Goal: Check status: Check status

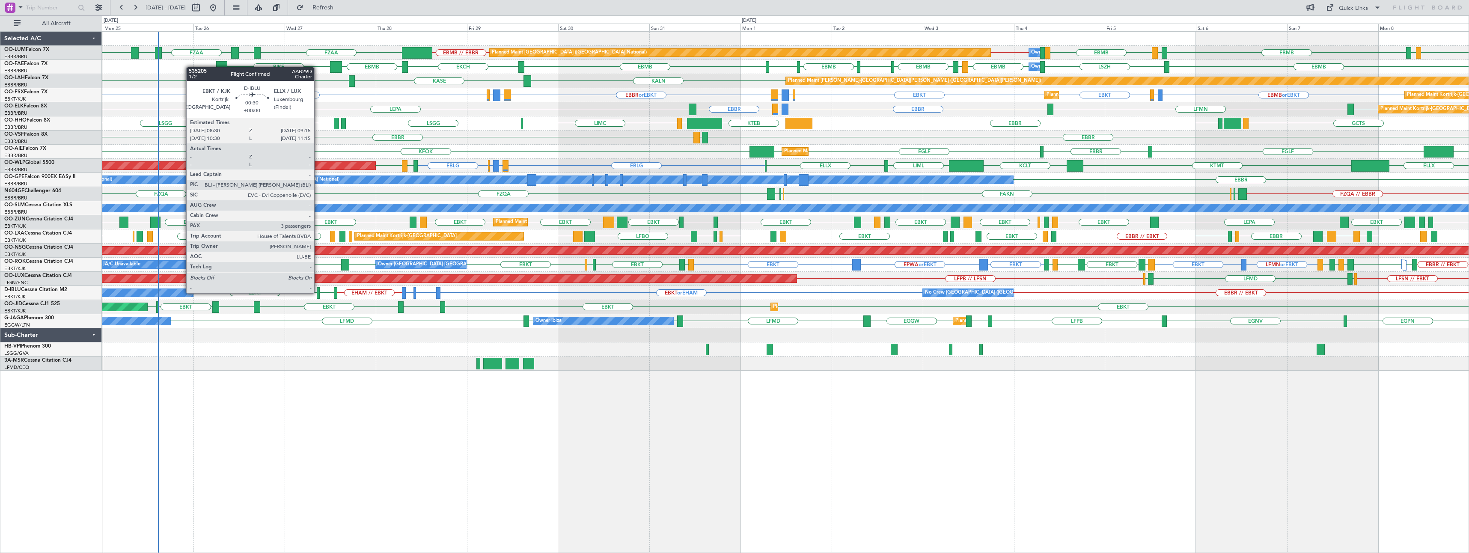
click at [318, 292] on div at bounding box center [318, 293] width 3 height 12
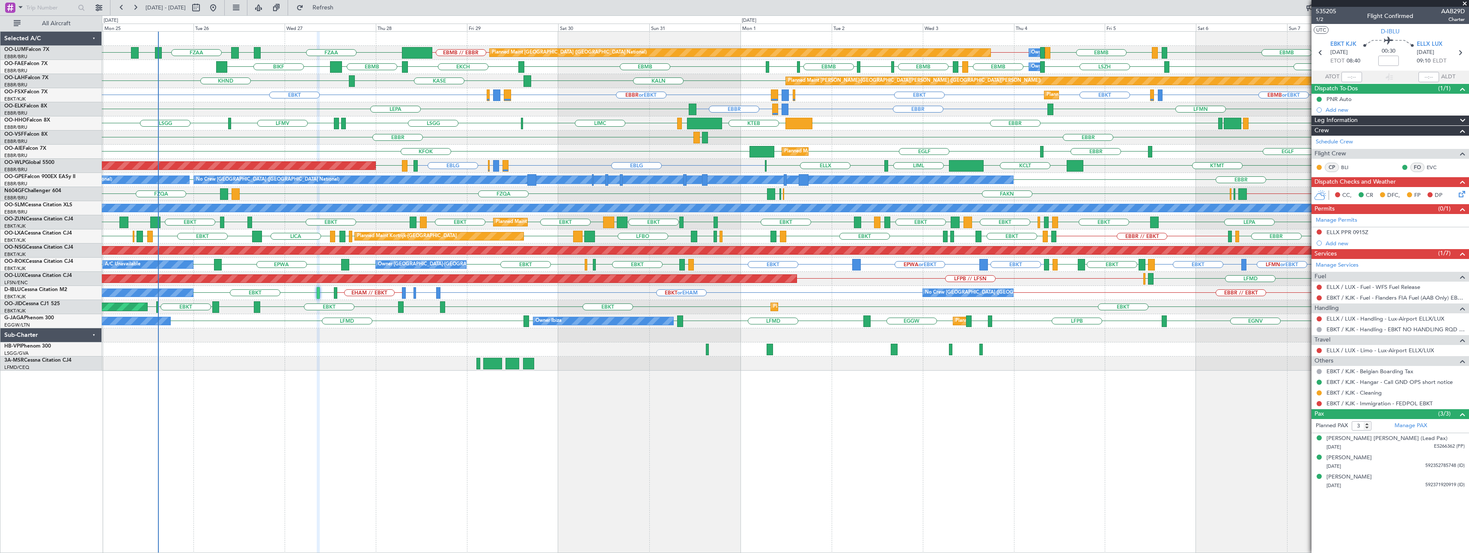
click at [1464, 4] on span at bounding box center [1464, 4] width 9 height 8
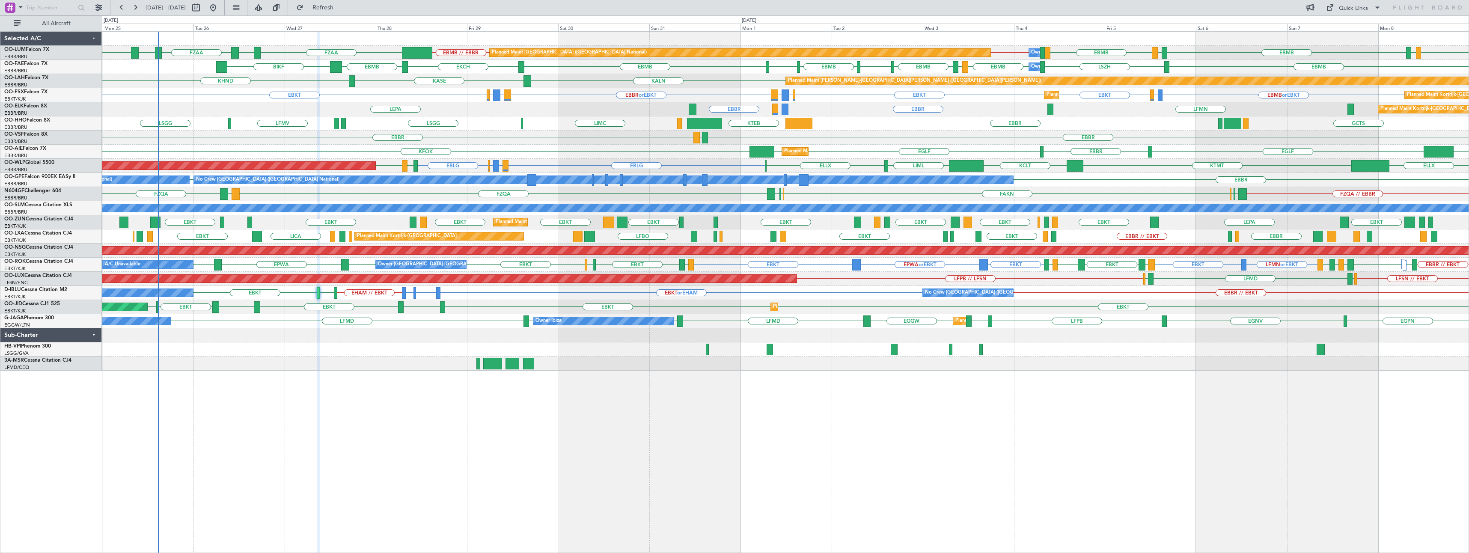
type input "0"
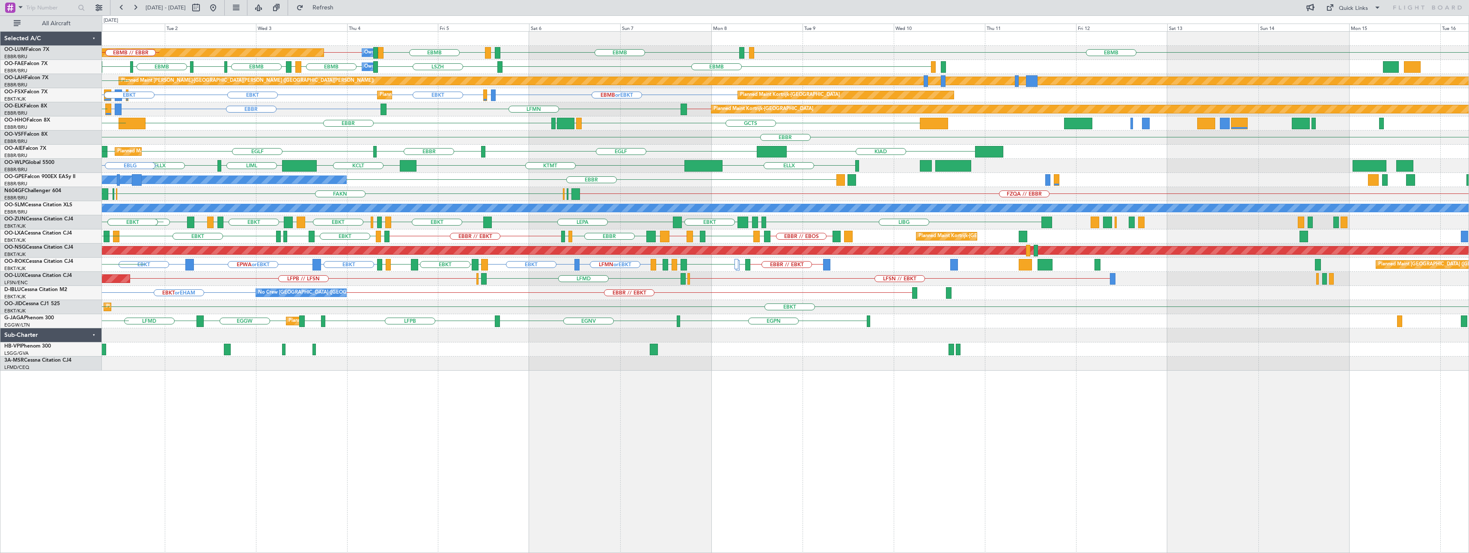
click at [716, 482] on div "EBMB LKPR EBMB [GEOGRAPHIC_DATA] EBMB EBBR // EBMB EBMB LIMC Planned Maint [GEO…" at bounding box center [785, 292] width 1367 height 522
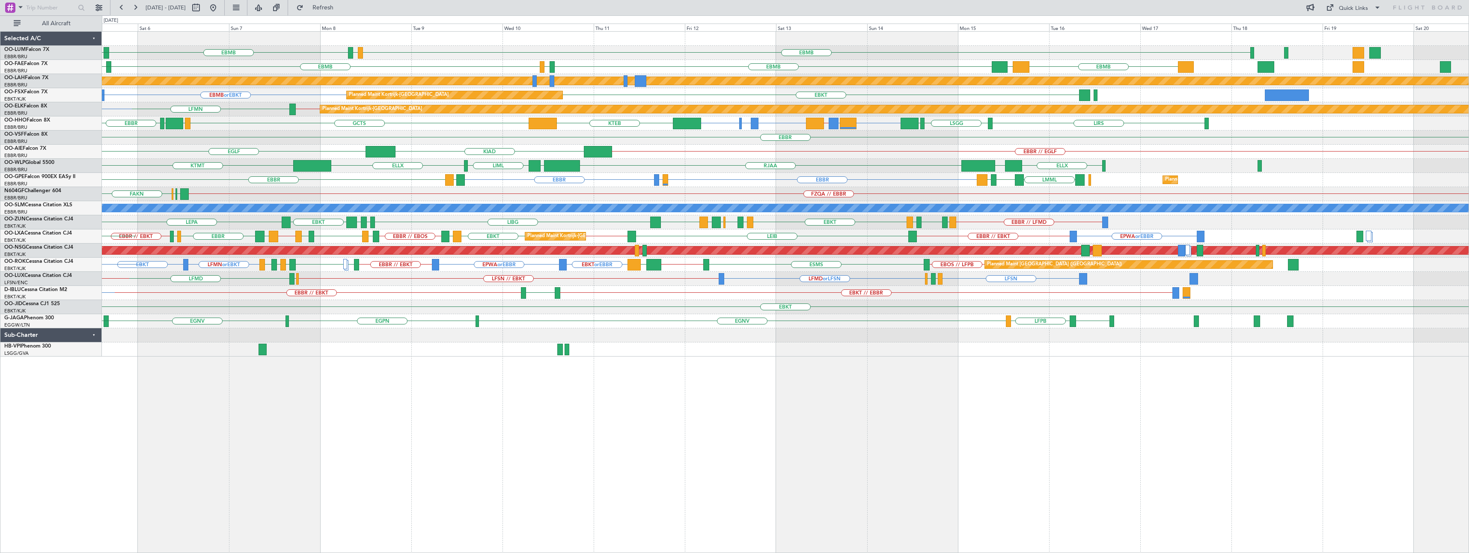
click at [525, 487] on div "EBMB LKPR EBMB LIMC Owner [GEOGRAPHIC_DATA] EBBR // EBMB EBMB [GEOGRAPHIC_DATA]…" at bounding box center [785, 292] width 1367 height 522
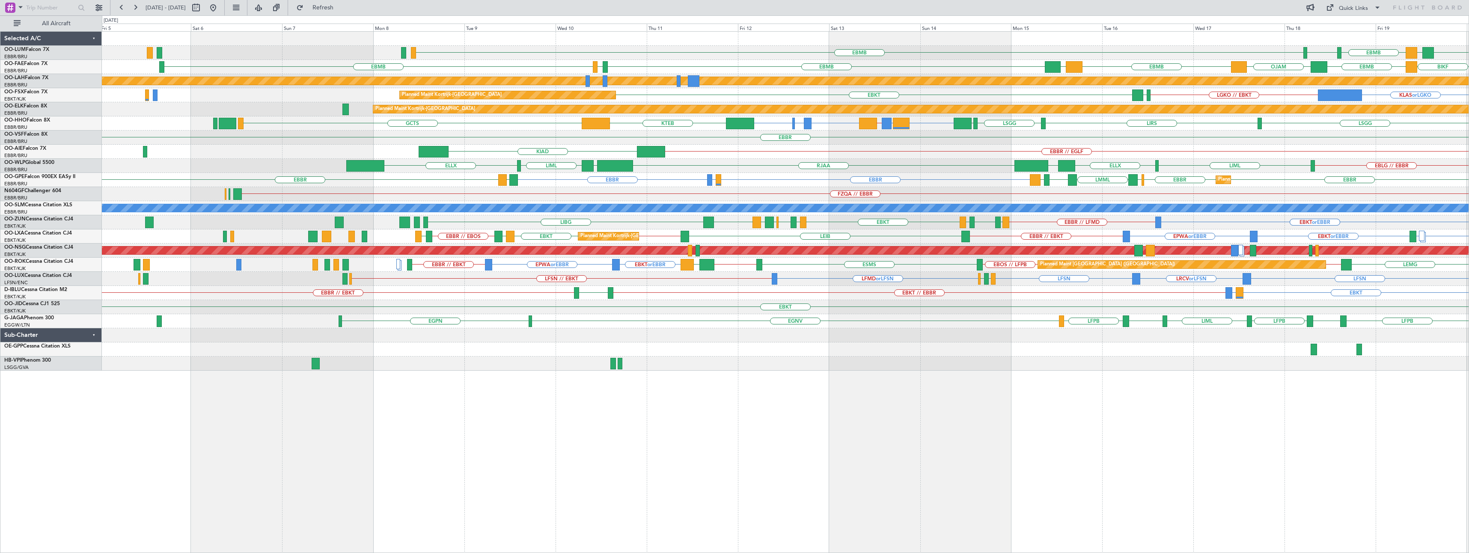
click at [609, 194] on div "EBMB EBMB BIKF EBMB LFST Owner [GEOGRAPHIC_DATA] KTEB Planned Maint [GEOGRAPHIC…" at bounding box center [785, 201] width 1366 height 339
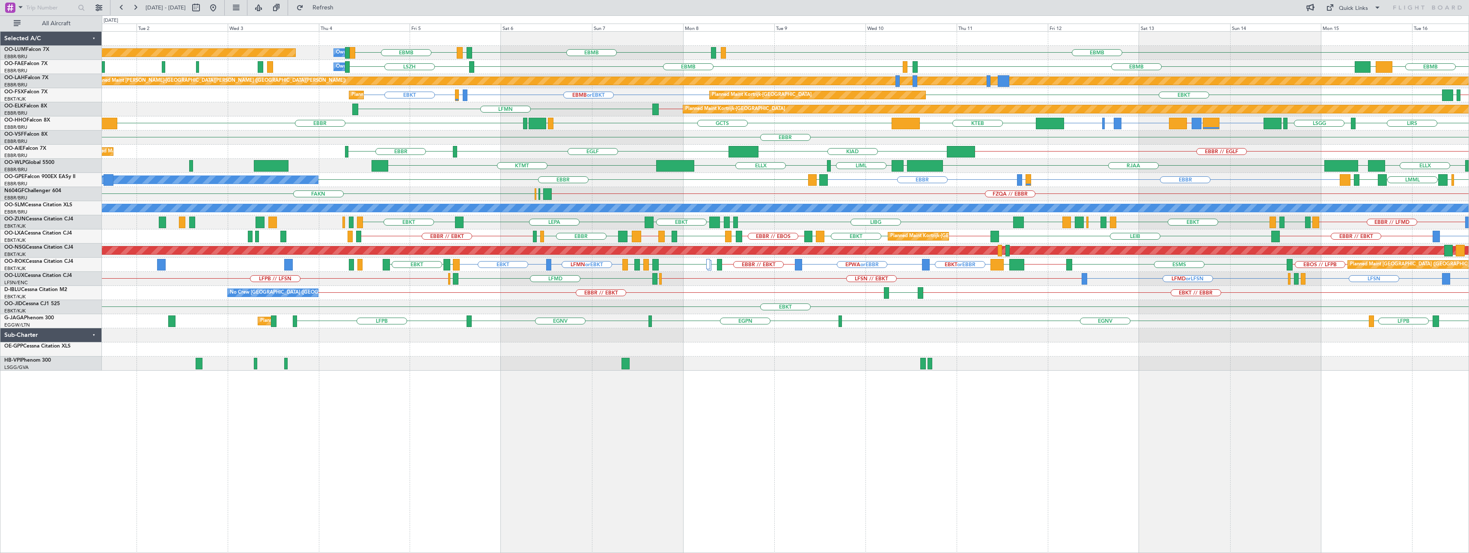
click at [640, 172] on div "EBMB LKPR EBMB EBMB LIMC Owner [GEOGRAPHIC_DATA] Planned Maint [GEOGRAPHIC_DATA…" at bounding box center [785, 201] width 1366 height 339
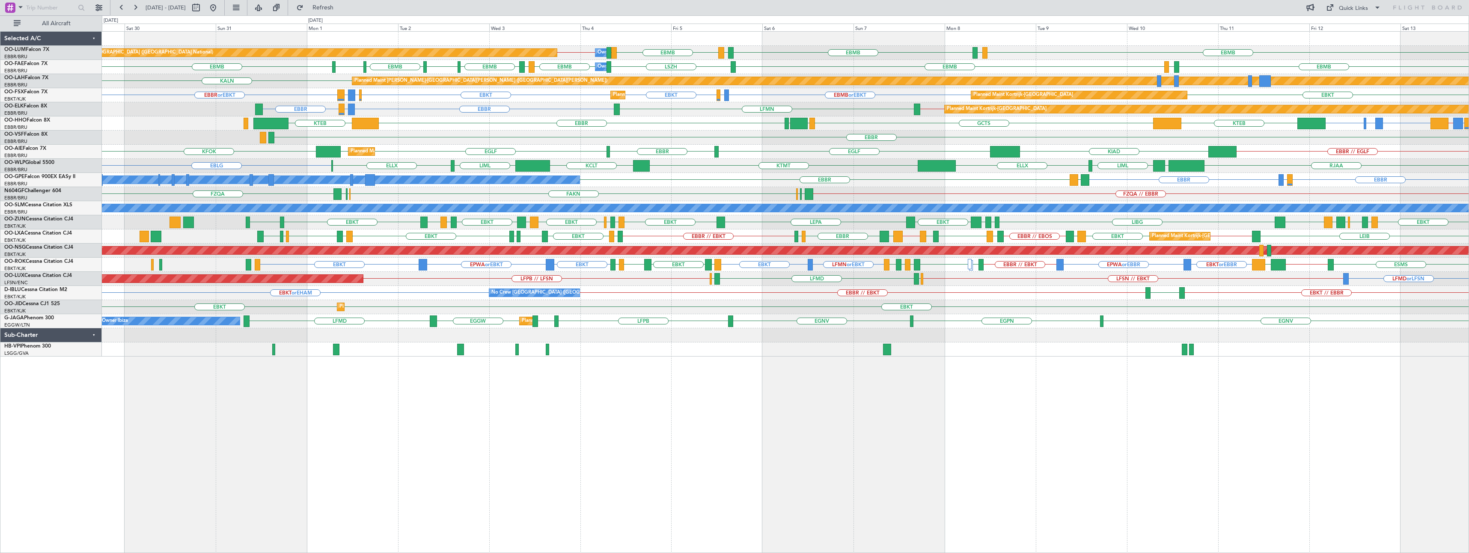
click at [708, 182] on div "No Crew [GEOGRAPHIC_DATA] ([GEOGRAPHIC_DATA] National) [GEOGRAPHIC_DATA] LFBO o…" at bounding box center [785, 180] width 1366 height 14
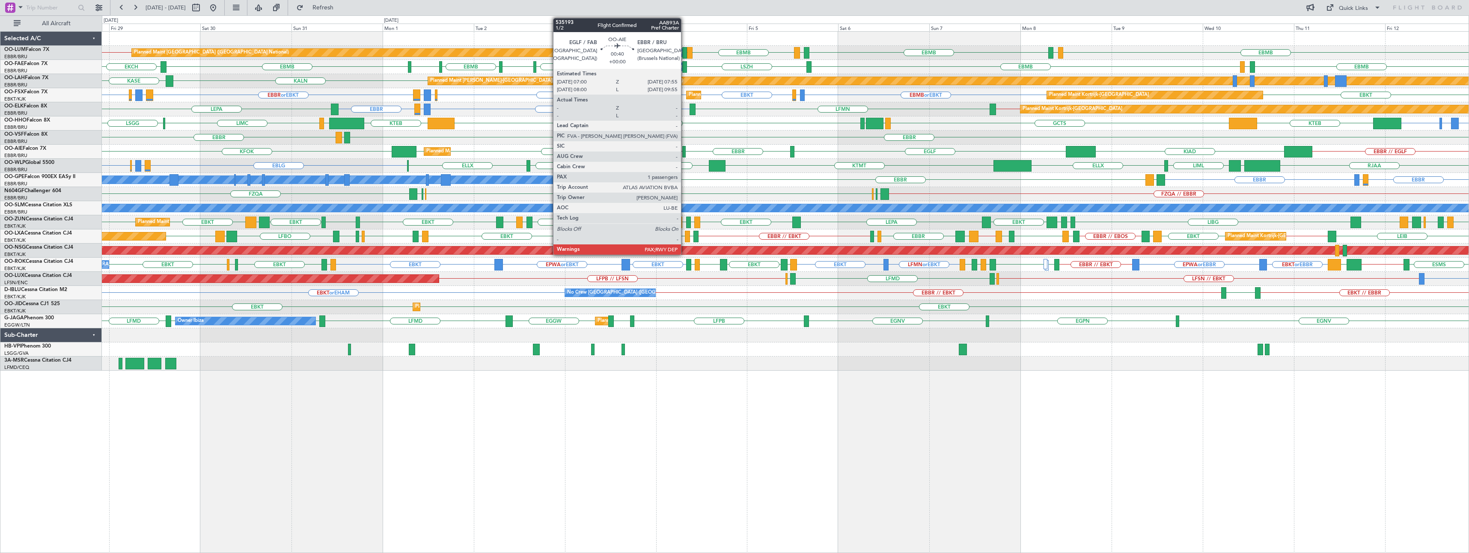
click at [685, 149] on div at bounding box center [684, 152] width 4 height 12
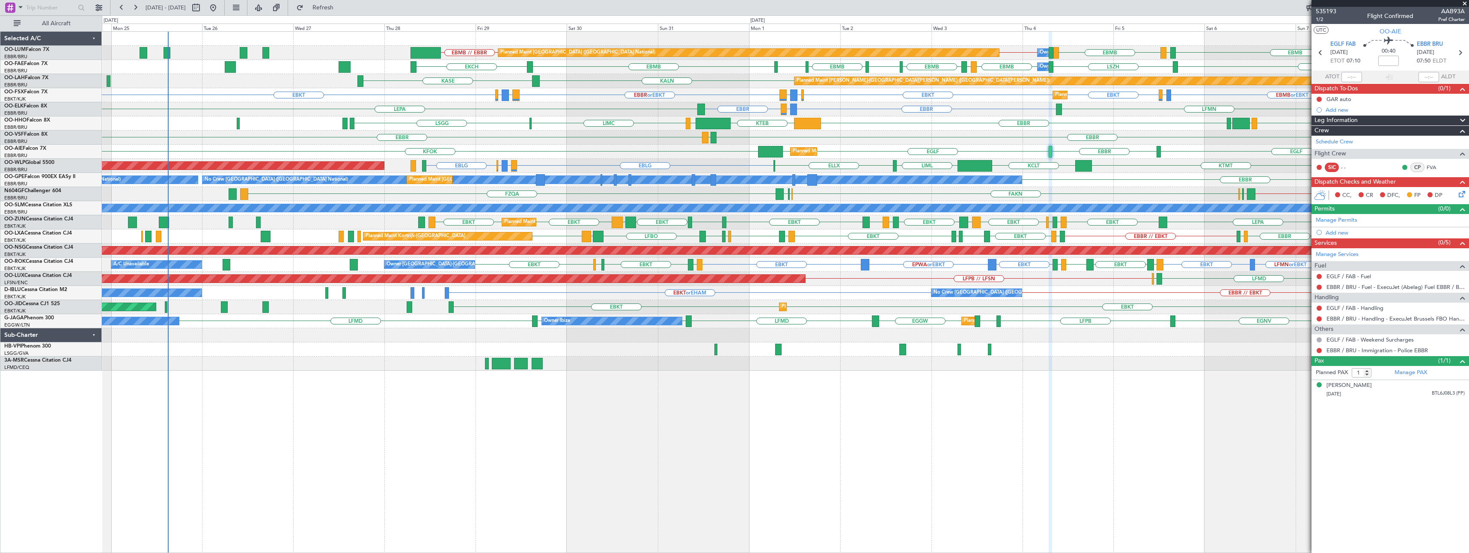
click at [604, 448] on div "EBMB LIMC EBMB EBMB // EBBR LKPR EBMB [GEOGRAPHIC_DATA] EBMB EBBR // EBMB Plann…" at bounding box center [785, 292] width 1367 height 522
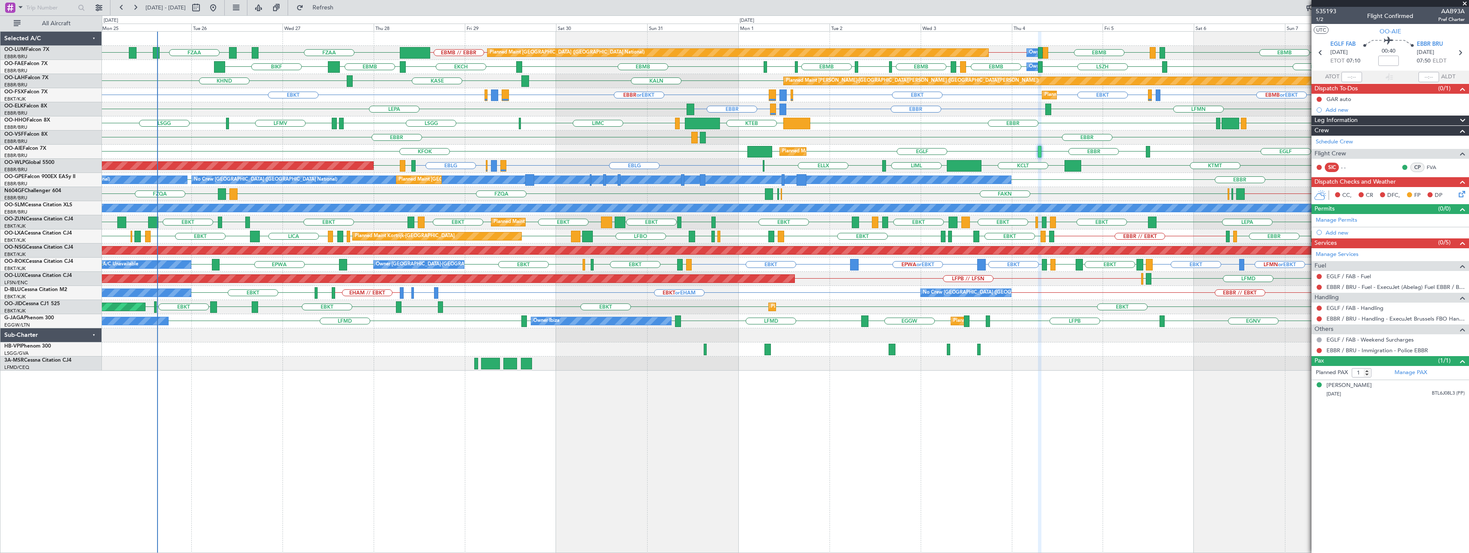
click at [410, 456] on div "Planned Maint [GEOGRAPHIC_DATA] ([GEOGRAPHIC_DATA] National) Owner [GEOGRAPHIC_…" at bounding box center [785, 292] width 1367 height 522
click at [436, 133] on div "EBBR LEGE [GEOGRAPHIC_DATA]" at bounding box center [785, 138] width 1366 height 14
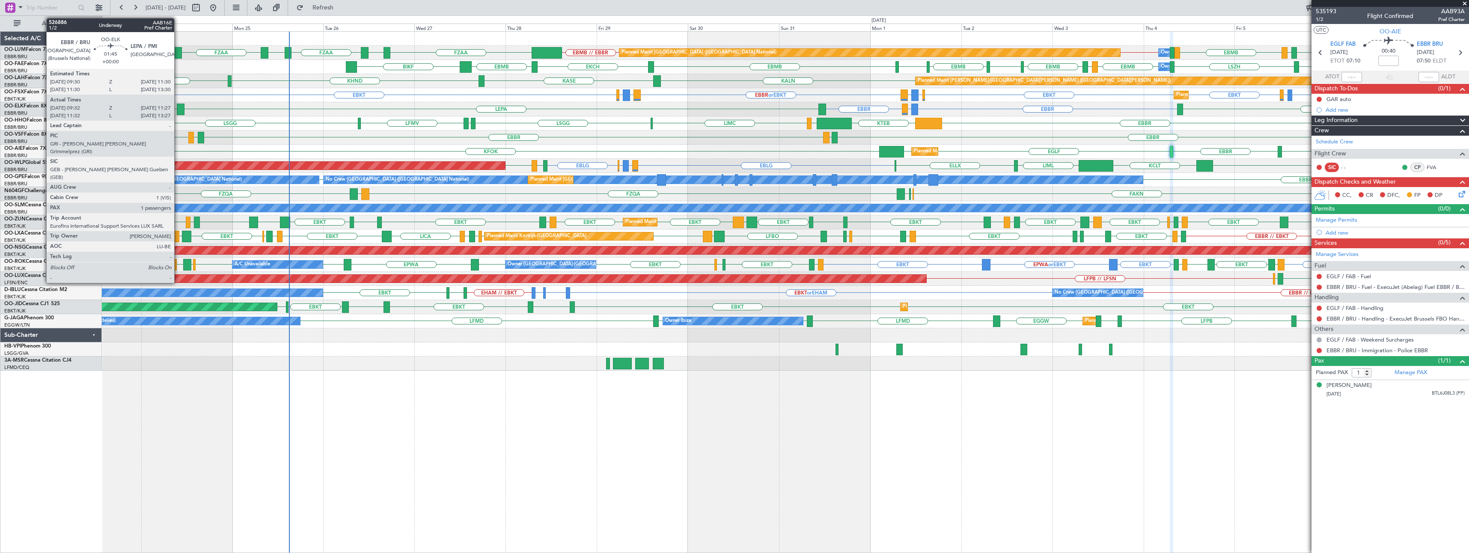
click at [178, 108] on div at bounding box center [181, 110] width 8 height 12
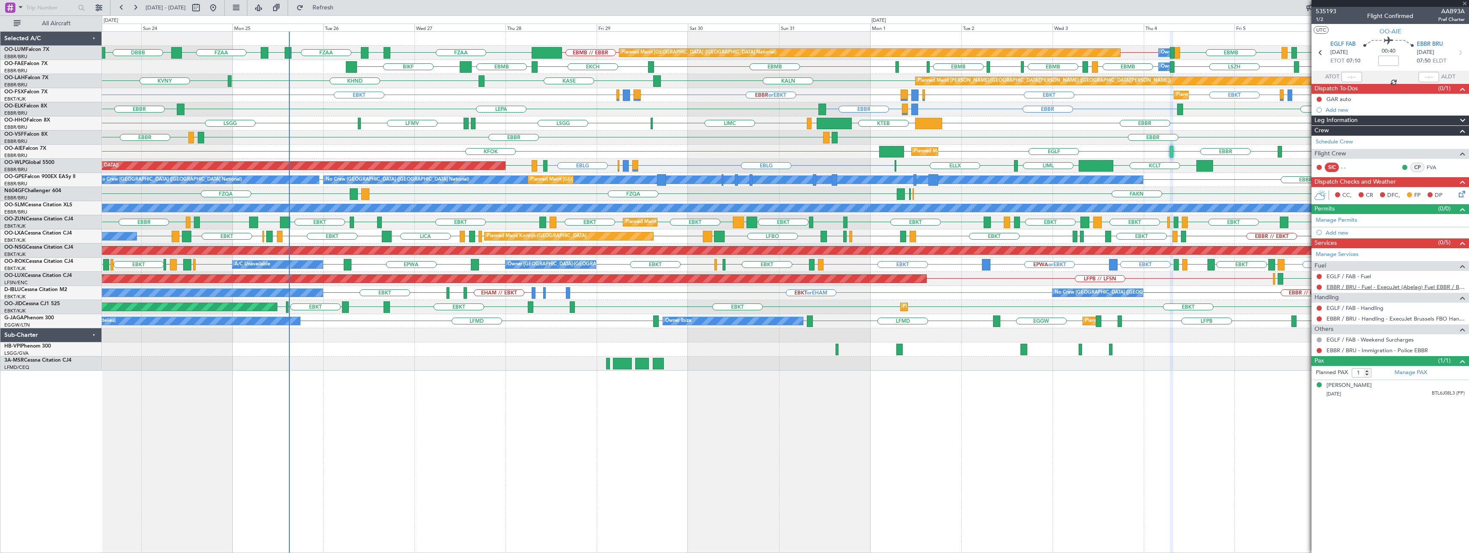
type input "09:42"
type input "11:22"
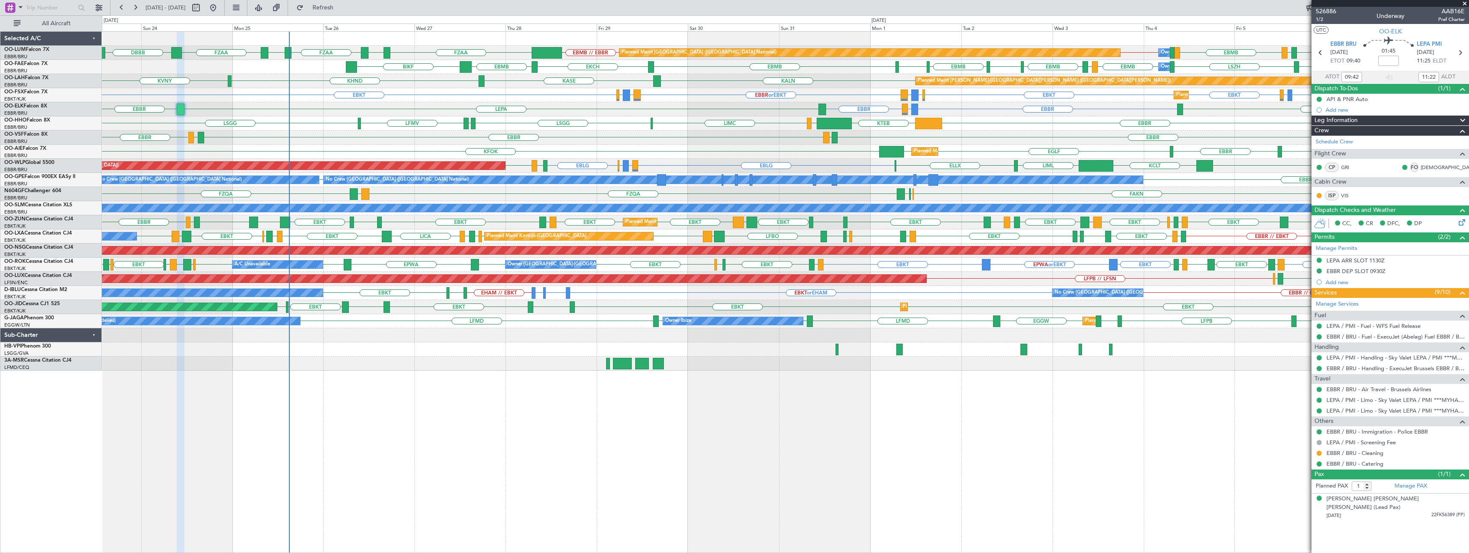
click at [1466, 4] on span at bounding box center [1464, 4] width 9 height 8
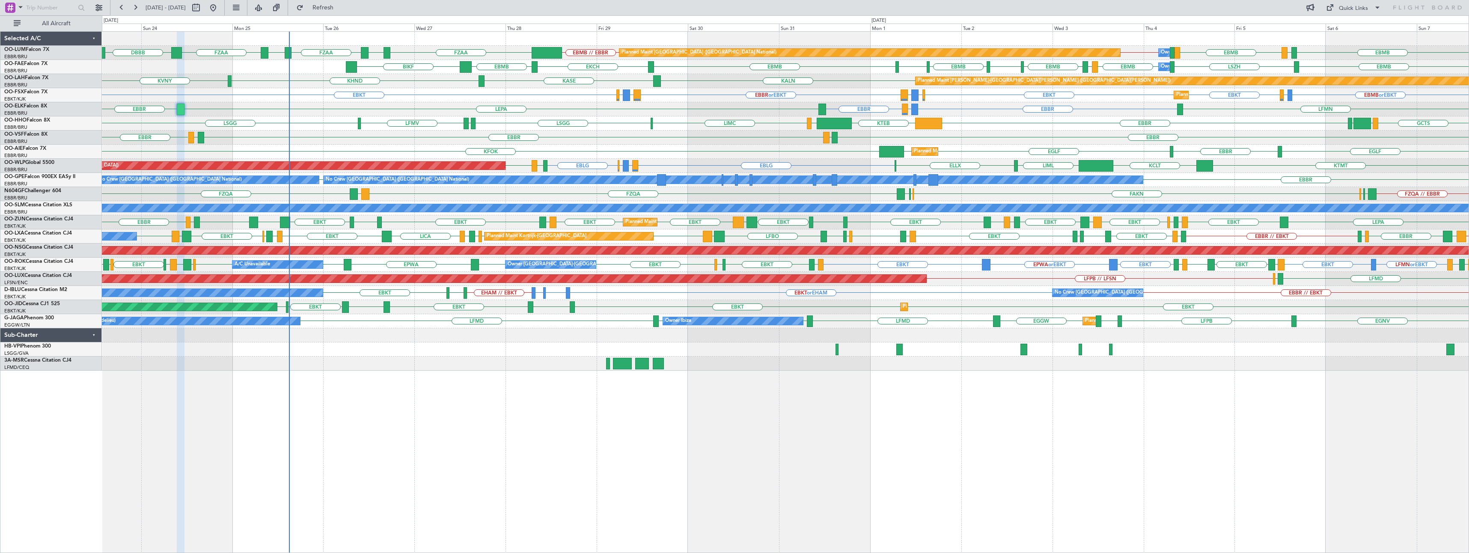
type input "0"
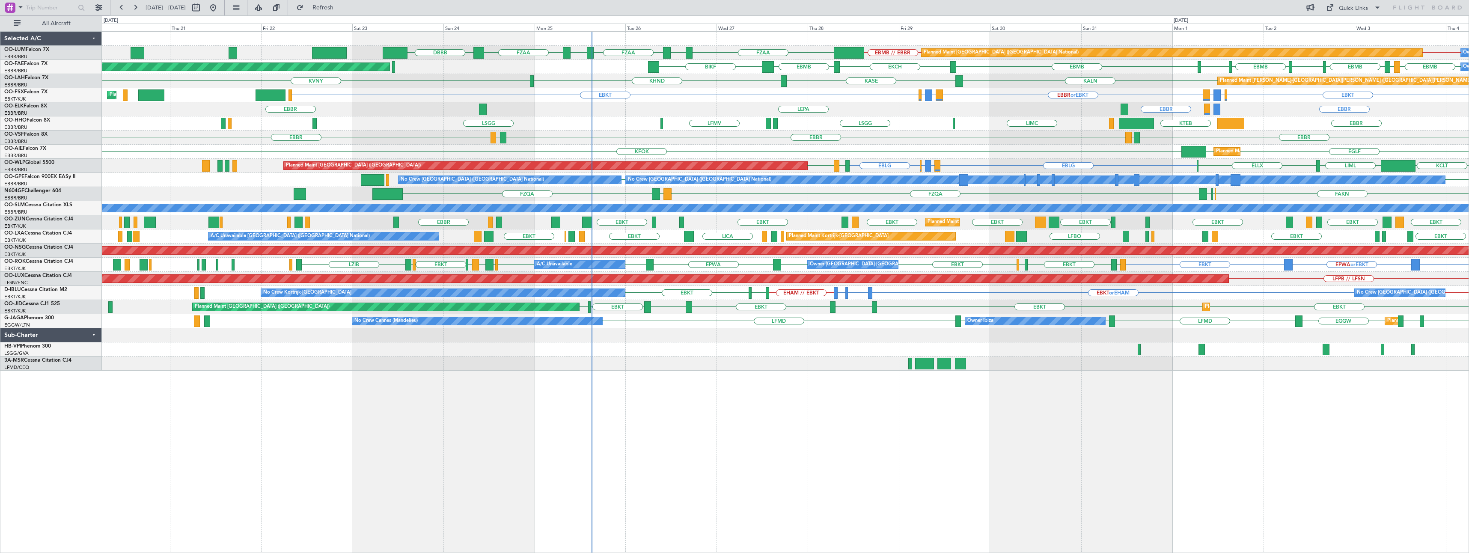
click at [684, 151] on div "EBMB // EBBR FZAA EBBR // EBMB FZOA FZAA FZIC FZAA DBBB Planned Maint [GEOGRAPH…" at bounding box center [785, 201] width 1366 height 339
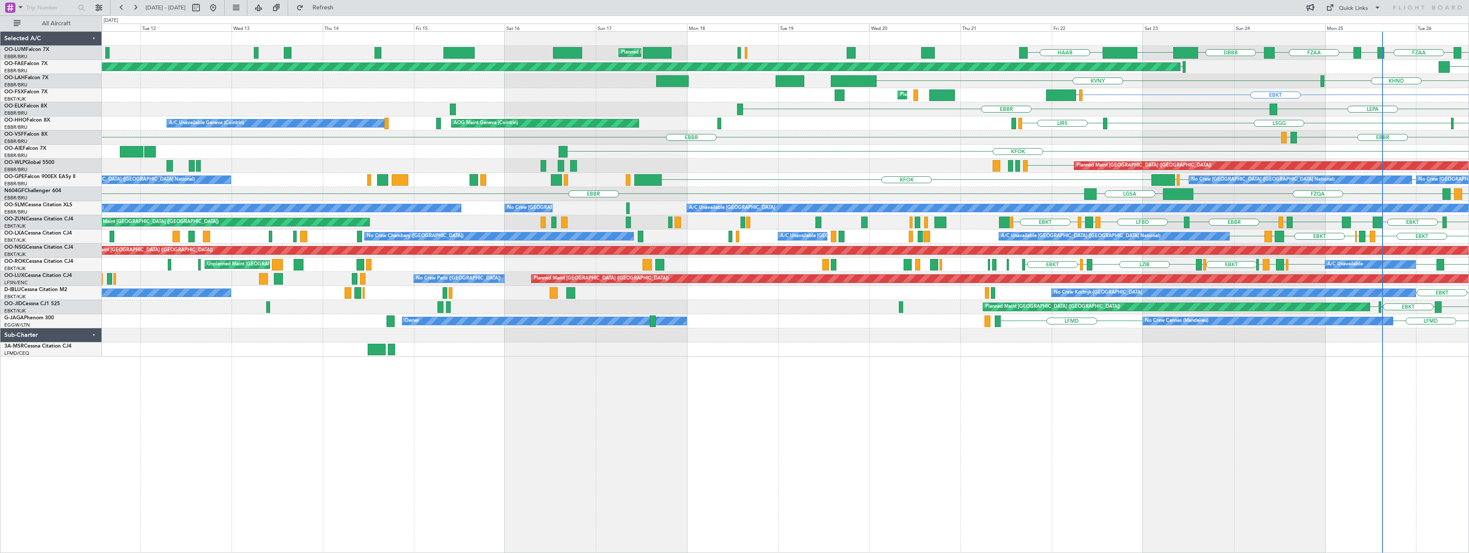
click at [884, 137] on div "Planned Maint [GEOGRAPHIC_DATA] ([GEOGRAPHIC_DATA] National) FZOA FZAA FZIC FZA…" at bounding box center [785, 194] width 1366 height 325
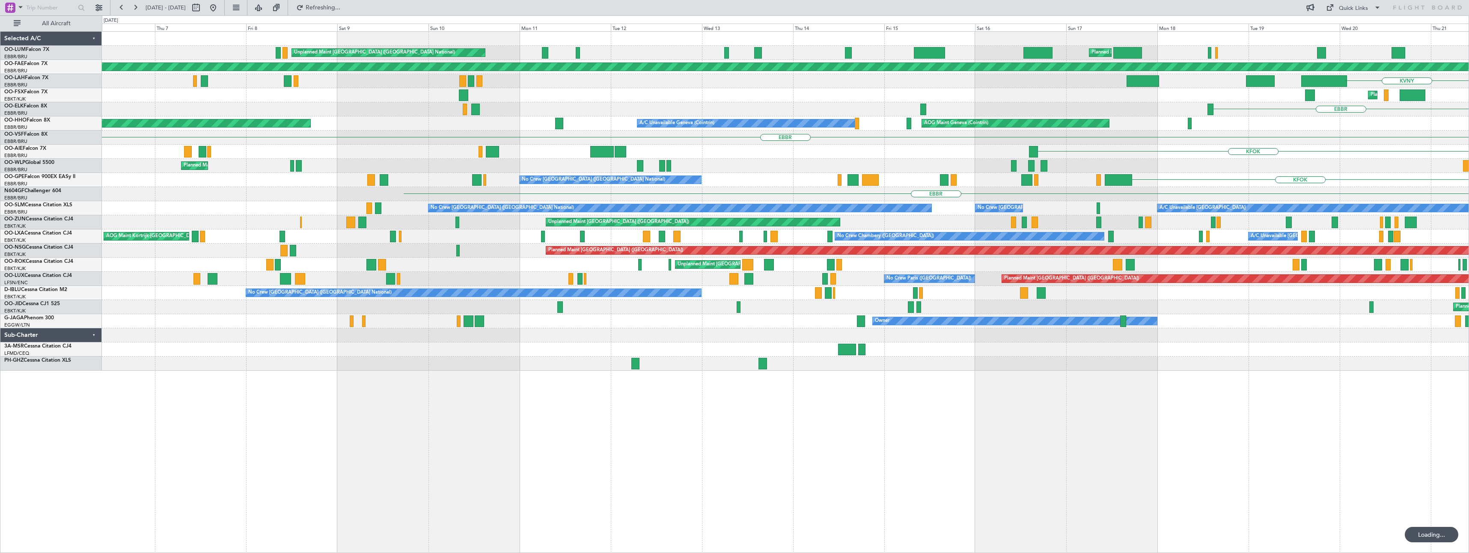
click at [718, 154] on div "KFOK" at bounding box center [785, 152] width 1366 height 14
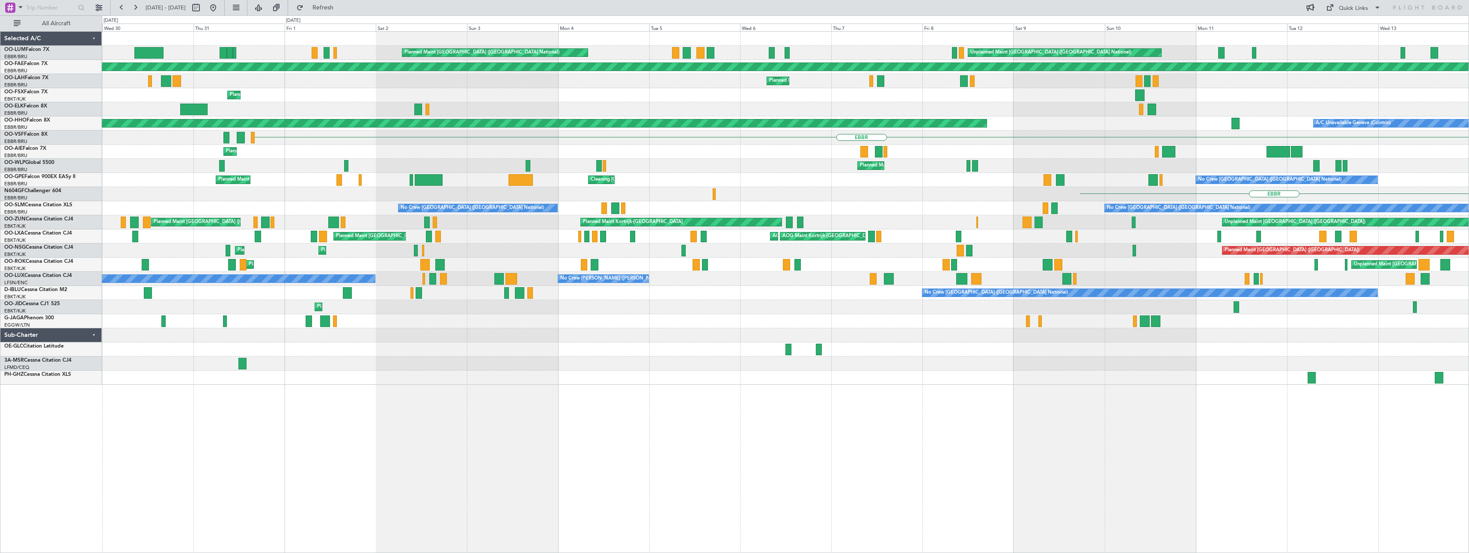
click at [748, 154] on div "Planned Maint [GEOGRAPHIC_DATA] ([GEOGRAPHIC_DATA] National) KFOK" at bounding box center [785, 152] width 1366 height 14
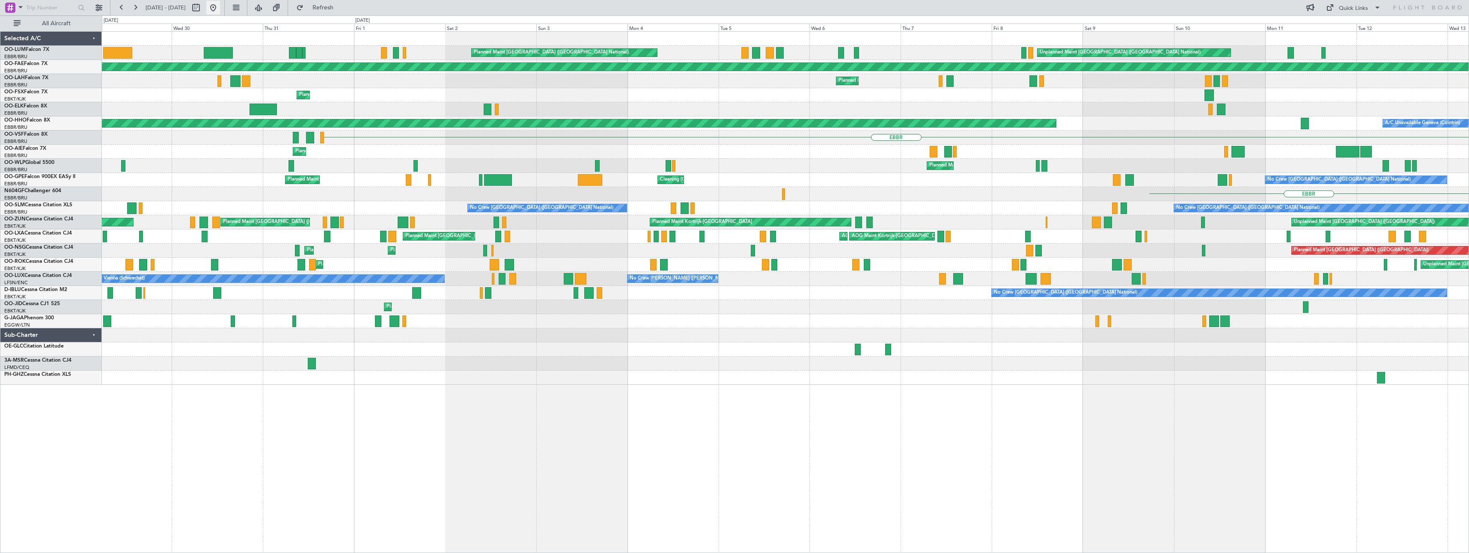
click at [220, 8] on button at bounding box center [213, 8] width 14 height 14
